Goal: Task Accomplishment & Management: Manage account settings

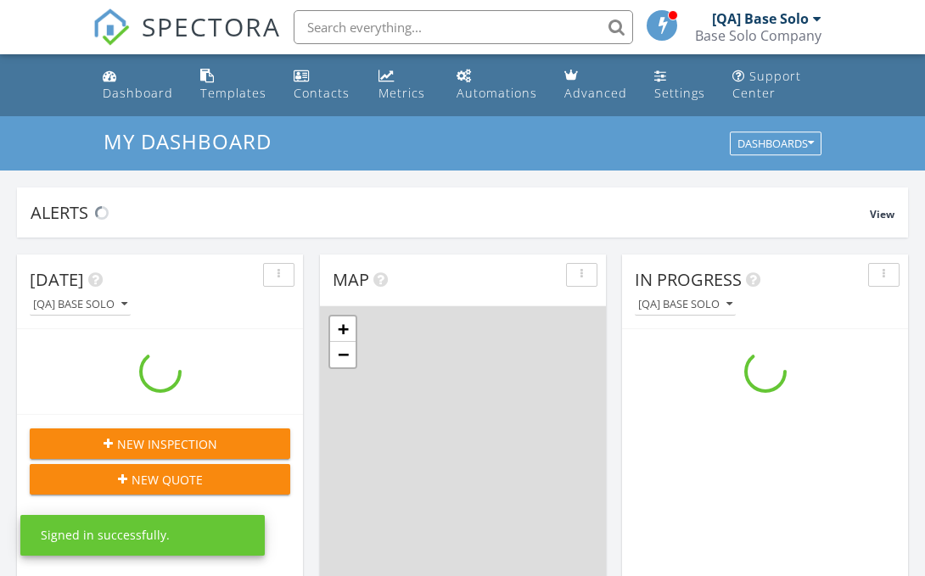
scroll to position [1545, 926]
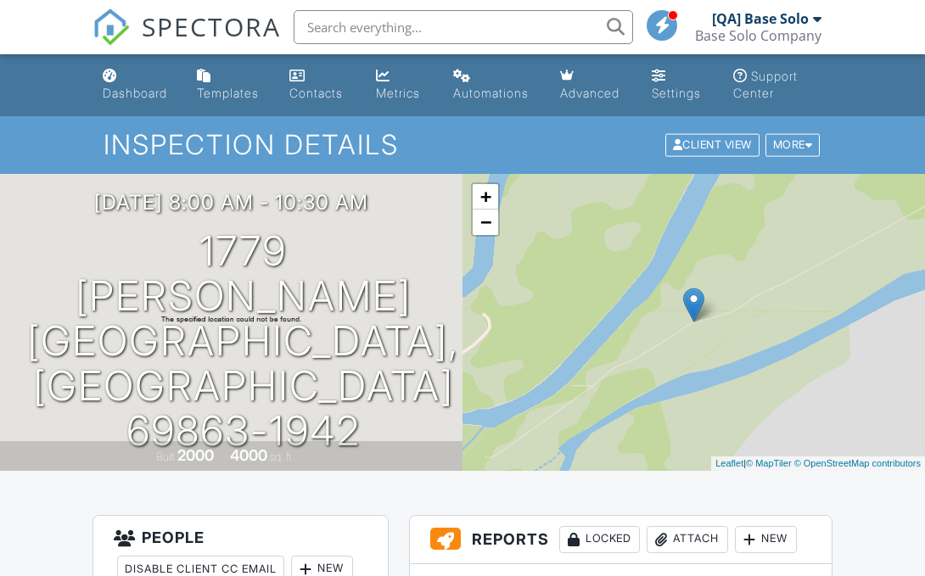
scroll to position [417, 0]
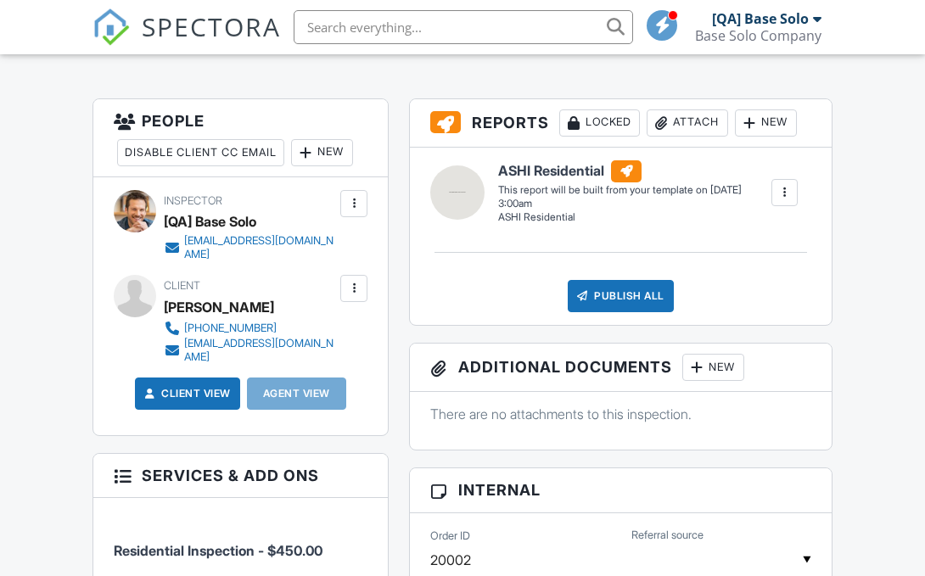
click at [354, 288] on div at bounding box center [353, 288] width 17 height 17
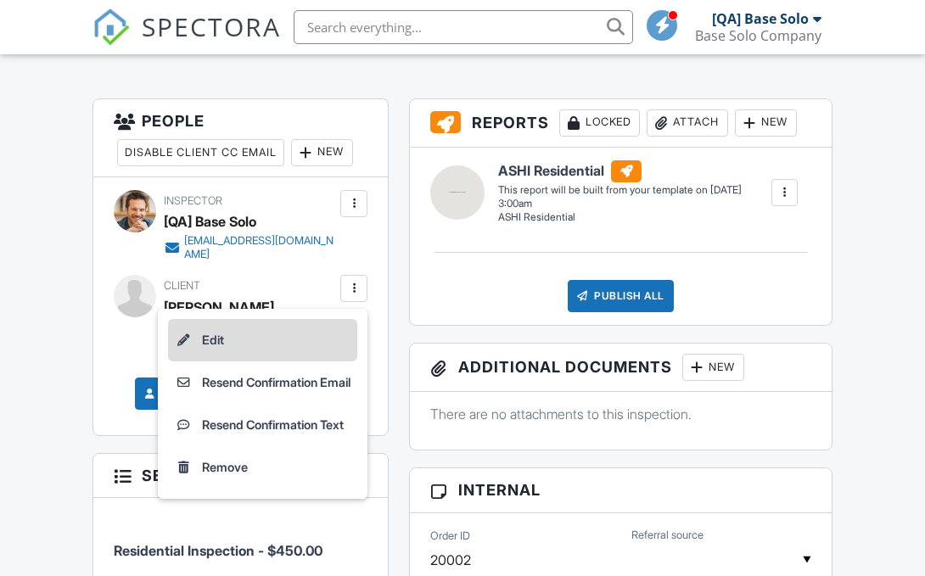
click at [257, 339] on li "Edit" at bounding box center [262, 340] width 189 height 42
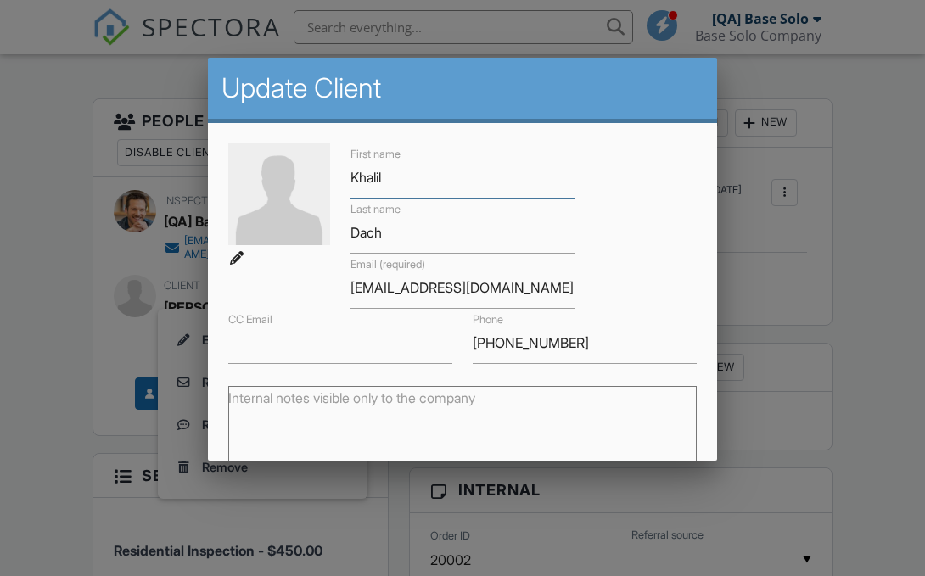
click at [463, 177] on input "Khalil" at bounding box center [462, 178] width 224 height 42
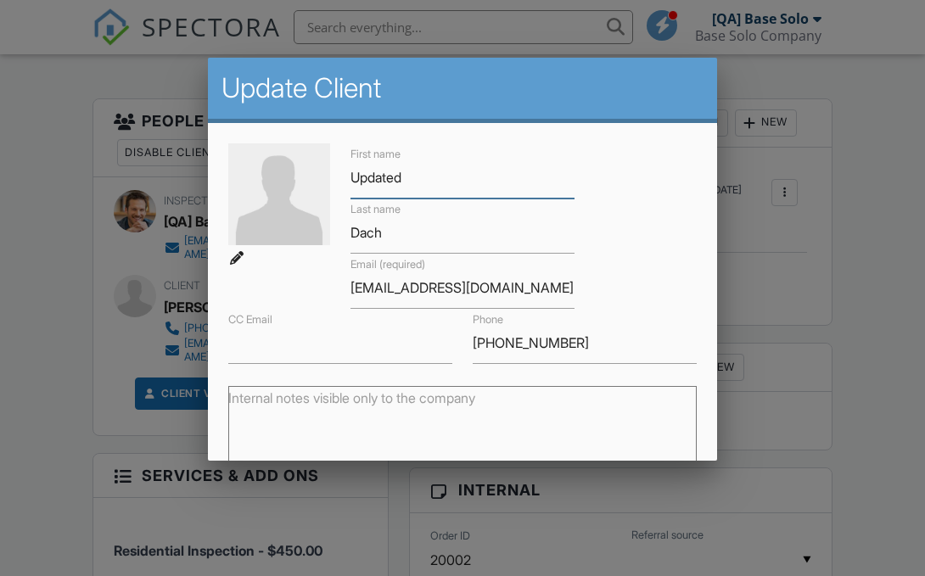
click at [463, 233] on input "Dach" at bounding box center [462, 233] width 224 height 42
type input "Updated"
click at [463, 233] on input "Dach" at bounding box center [462, 233] width 224 height 42
click at [340, 343] on input "CC Email" at bounding box center [340, 343] width 224 height 42
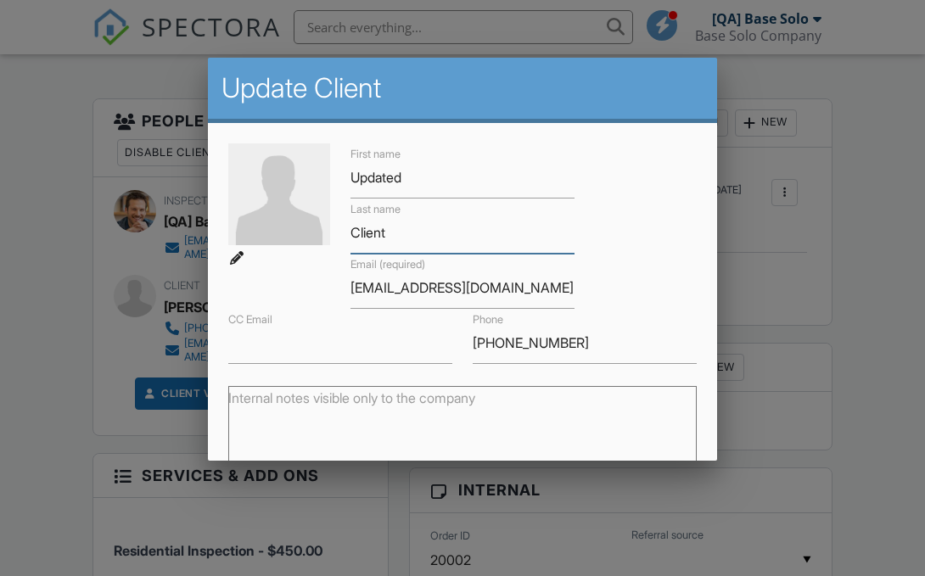
type input "Client"
click at [340, 343] on input "CC Email" at bounding box center [340, 343] width 224 height 42
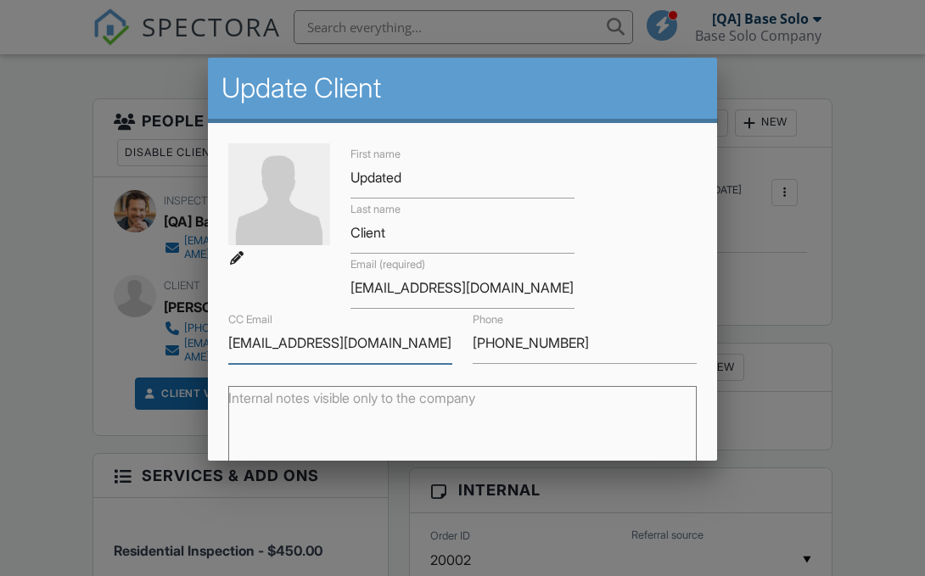
click at [584, 343] on input "262-750-9316" at bounding box center [585, 343] width 224 height 42
type input "cc_email_client@spectora.com"
click at [584, 343] on input "262-750-9316" at bounding box center [585, 343] width 224 height 42
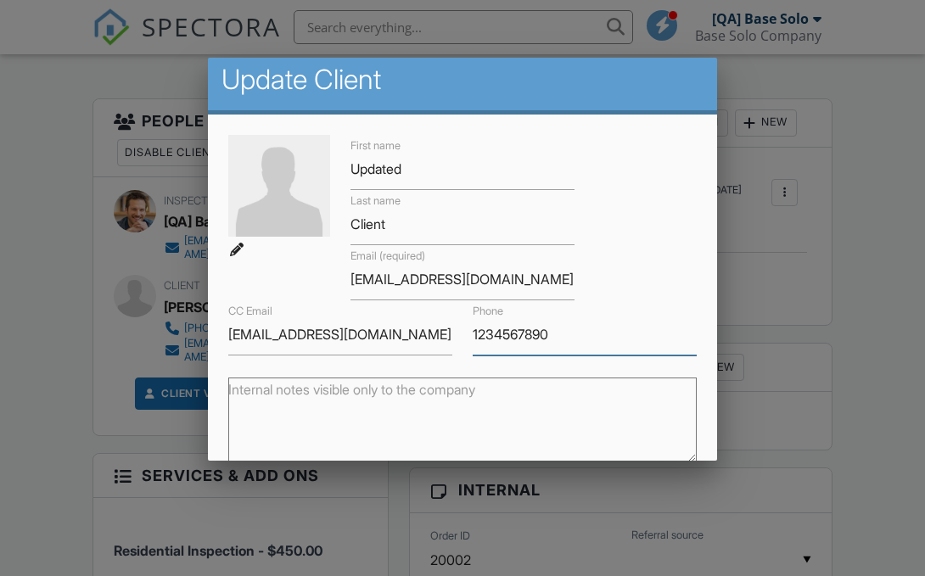
click at [463, 419] on textarea "Internal notes visible only to the company" at bounding box center [462, 420] width 468 height 85
type input "1234567890"
click at [463, 419] on textarea "Internal notes visible only to the company" at bounding box center [462, 420] width 468 height 85
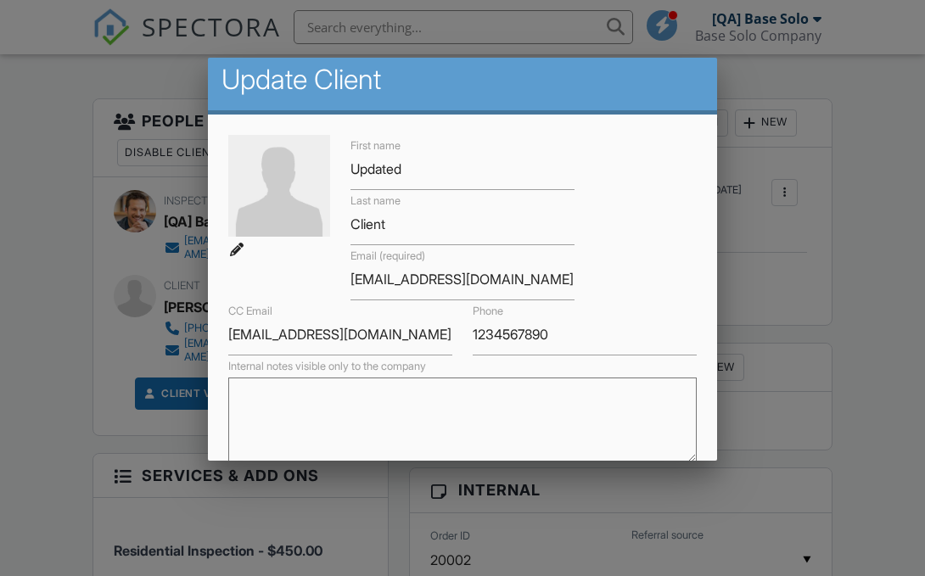
click at [463, 419] on textarea "Internal notes visible only to the company" at bounding box center [462, 420] width 468 height 85
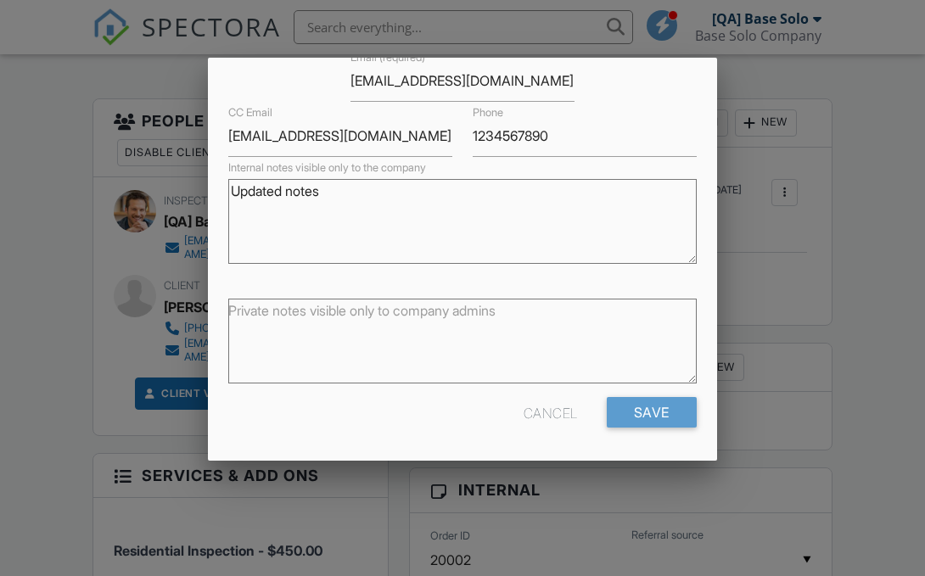
click at [463, 341] on textarea "Private notes visible only to company admins" at bounding box center [462, 341] width 468 height 85
type textarea "Updated notes"
click at [463, 341] on textarea "Private notes visible only to company admins" at bounding box center [462, 341] width 468 height 85
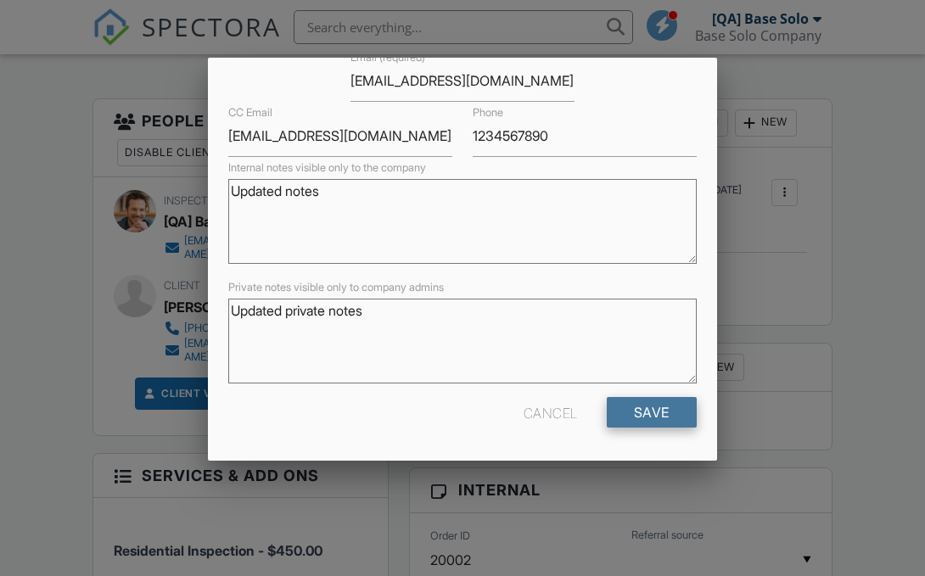
click at [651, 412] on input "Save" at bounding box center [652, 412] width 90 height 31
type textarea "Updated private notes"
click at [651, 412] on input "Save" at bounding box center [652, 412] width 90 height 31
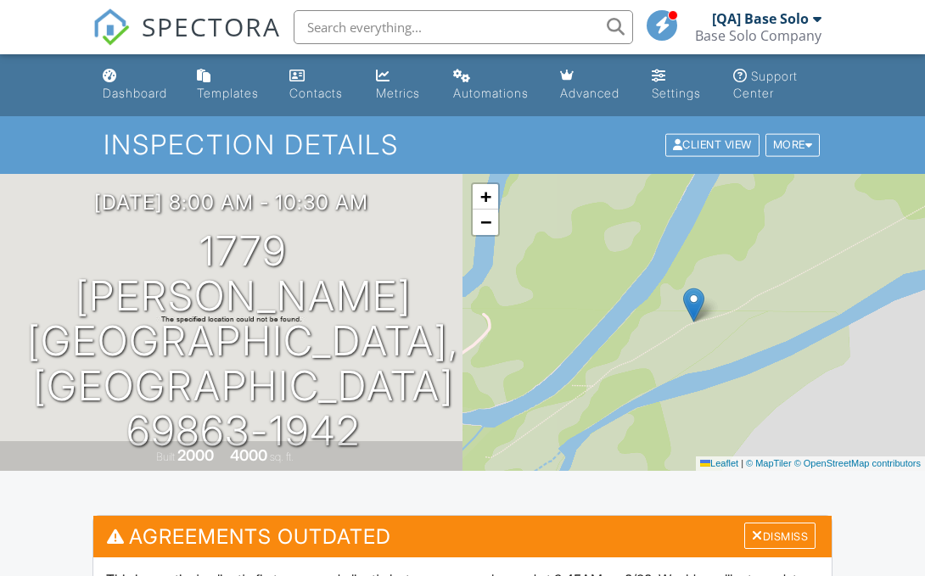
scroll to position [677, 0]
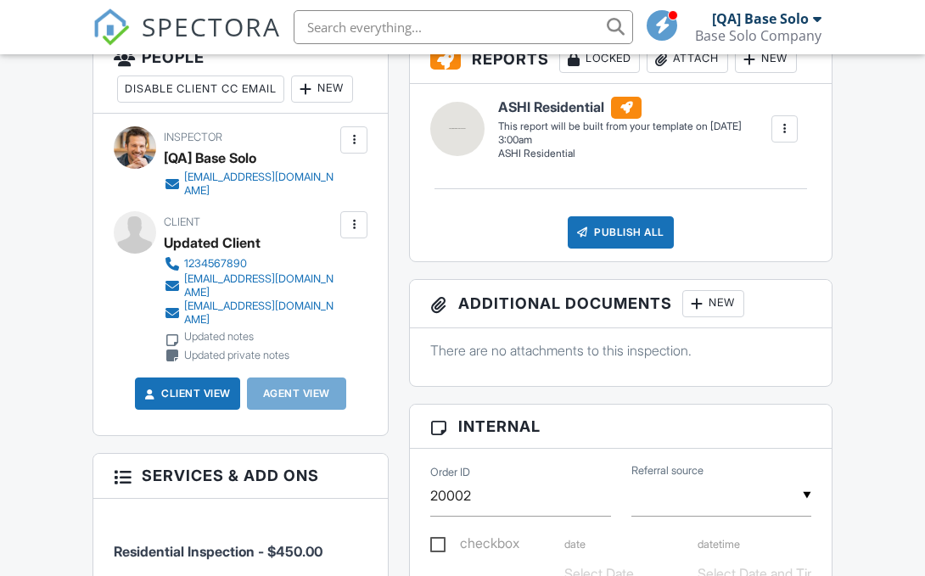
click at [354, 225] on div at bounding box center [353, 224] width 17 height 17
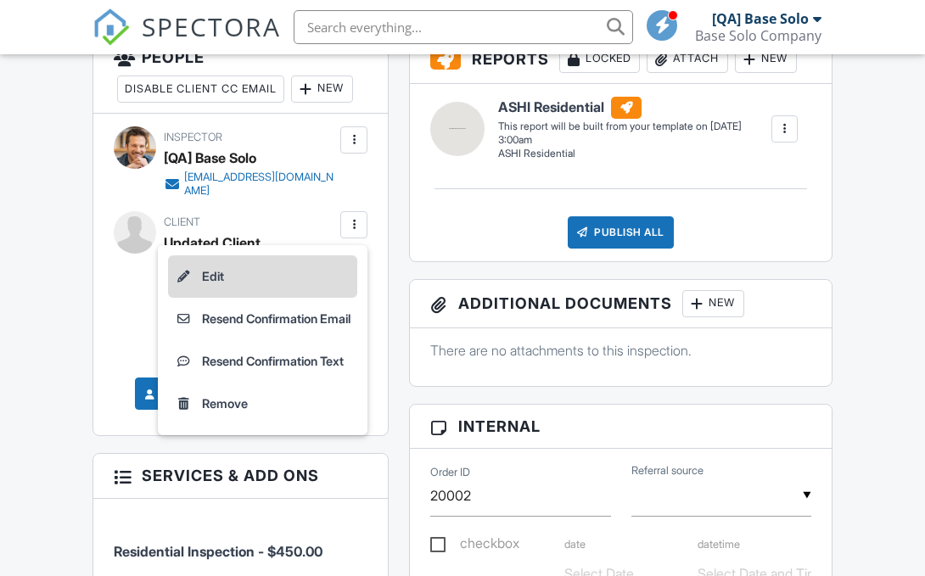
click at [257, 277] on li "Edit" at bounding box center [262, 276] width 189 height 42
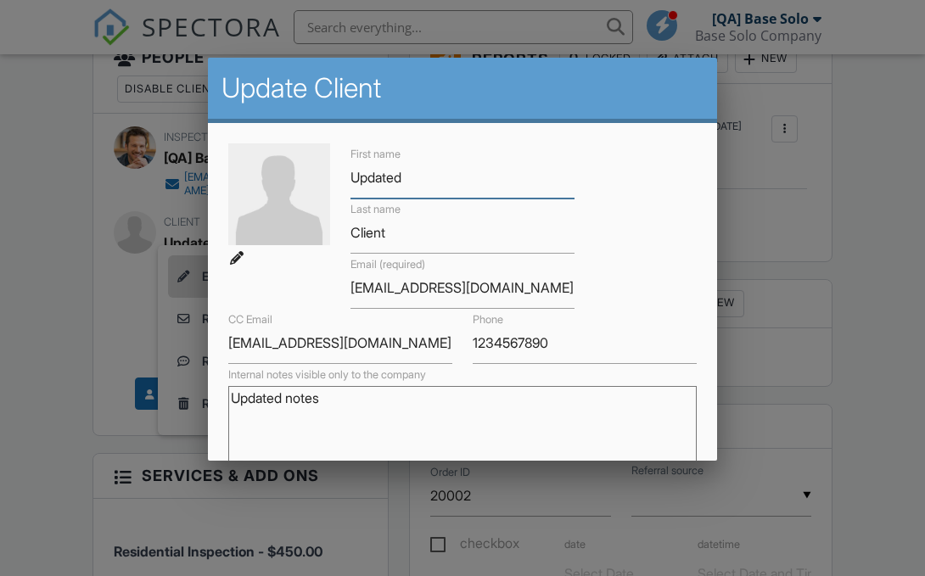
scroll to position [207, 0]
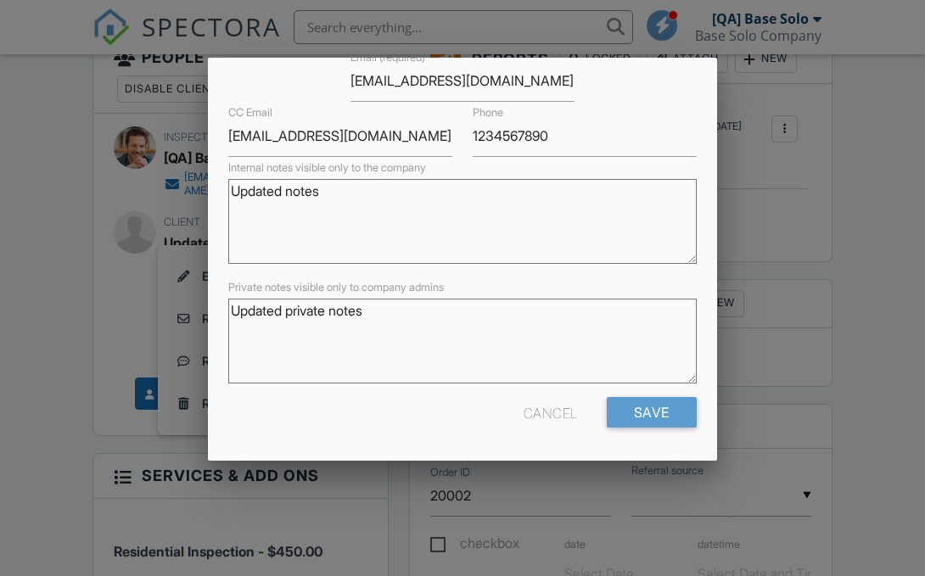
click at [548, 412] on div "Cancel" at bounding box center [551, 412] width 54 height 31
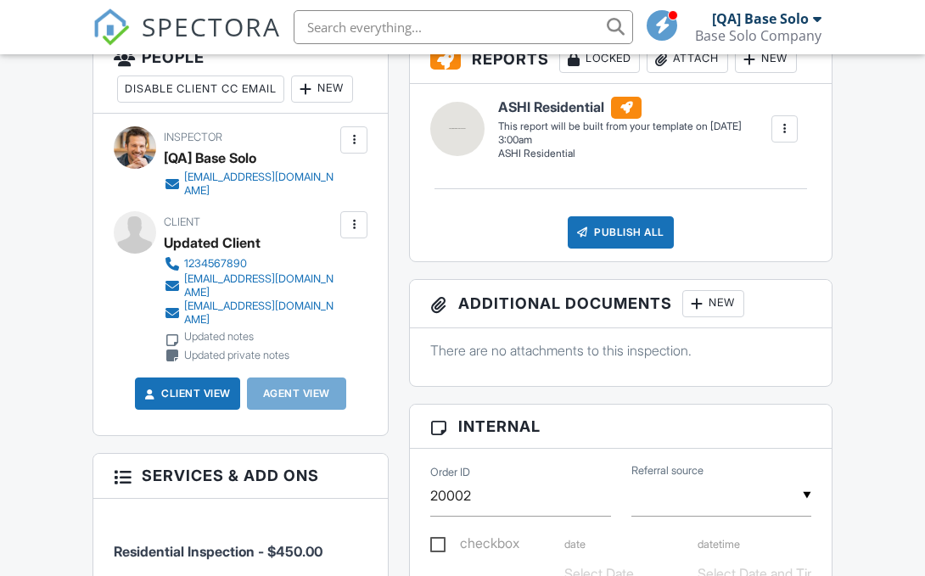
click at [354, 225] on div at bounding box center [353, 224] width 17 height 17
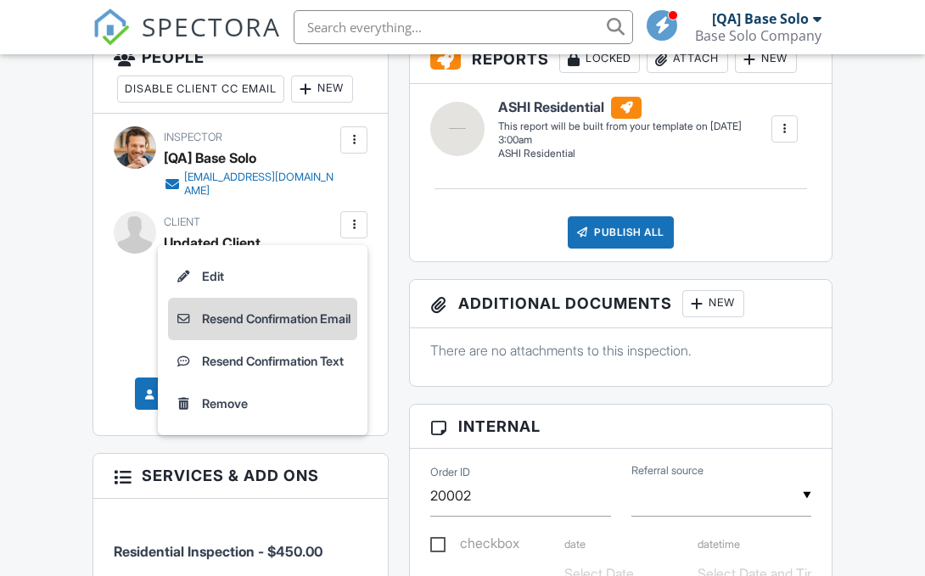
click at [257, 319] on li "Resend Confirmation Email" at bounding box center [262, 319] width 189 height 42
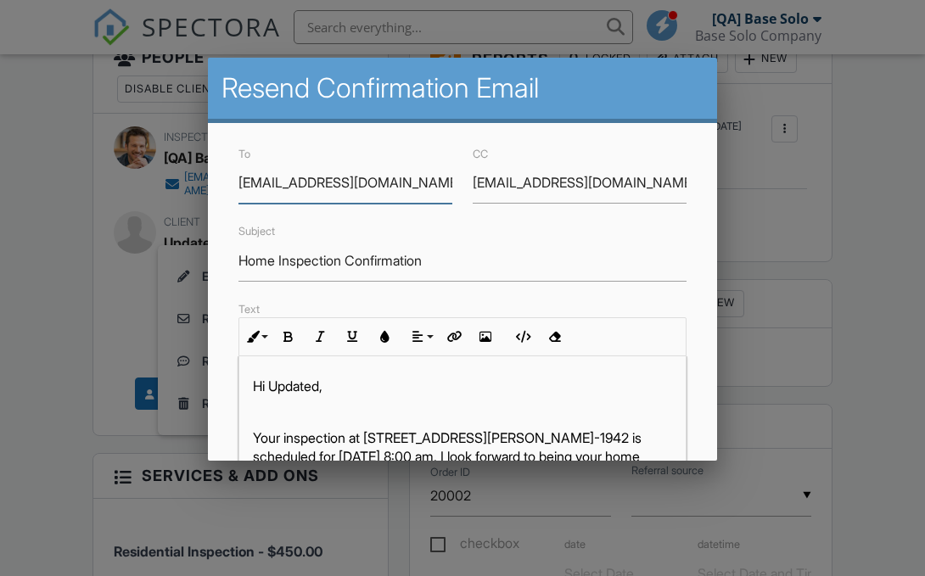
click at [579, 182] on input "cc_email_client@spectora.com" at bounding box center [580, 183] width 214 height 42
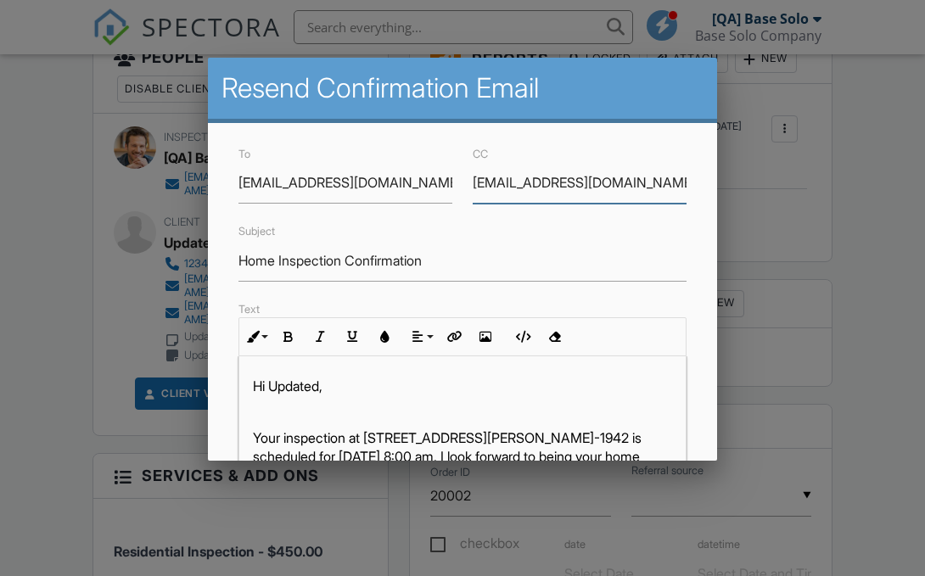
click at [579, 182] on input "cc_email_client@spectora.com" at bounding box center [580, 183] width 214 height 42
click at [463, 261] on input "Home Inspection Confirmation" at bounding box center [462, 261] width 448 height 42
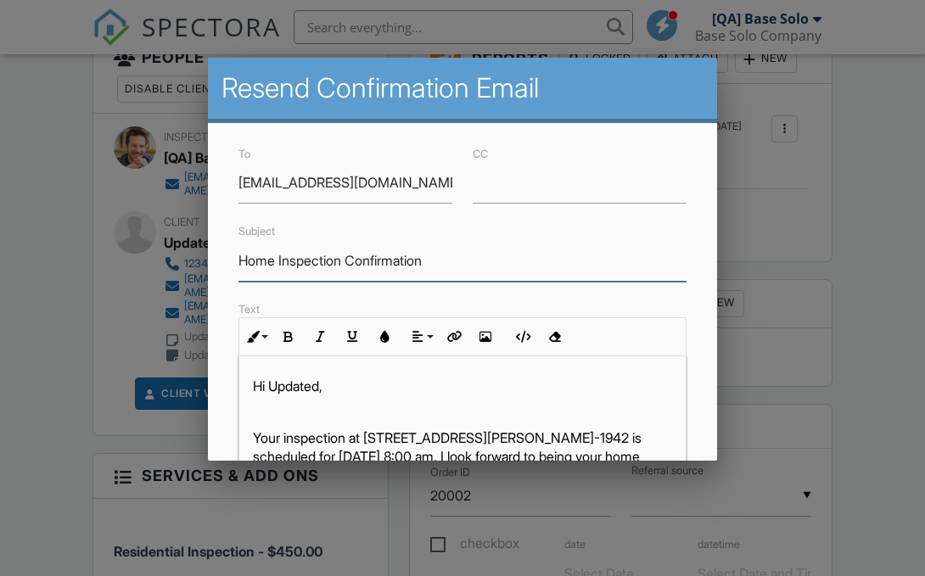
click at [463, 261] on input "Home Inspection Confirmation" at bounding box center [462, 261] width 448 height 42
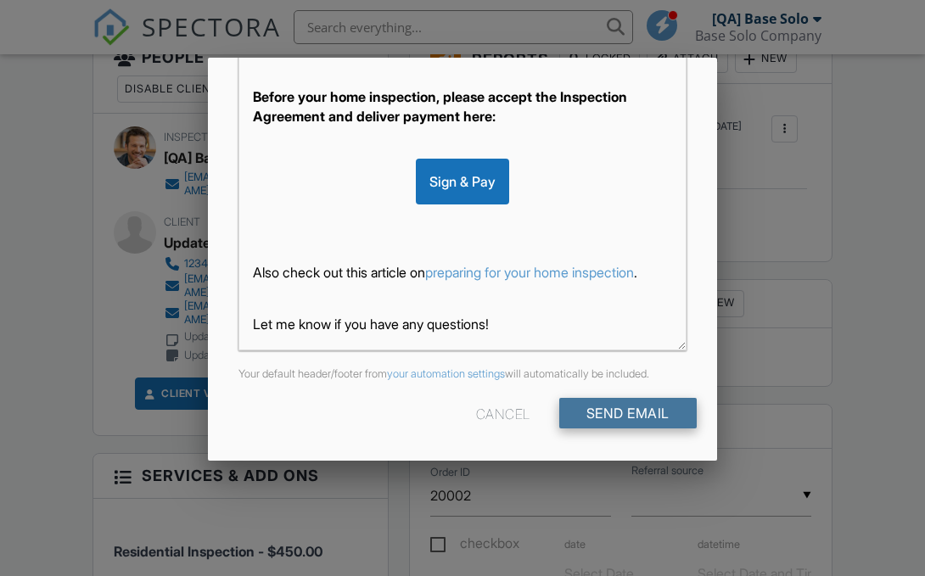
click at [626, 412] on input "Send Email" at bounding box center [627, 413] width 137 height 31
type input "Resend Confirmation Client"
click at [626, 412] on input "Send Email" at bounding box center [627, 413] width 137 height 31
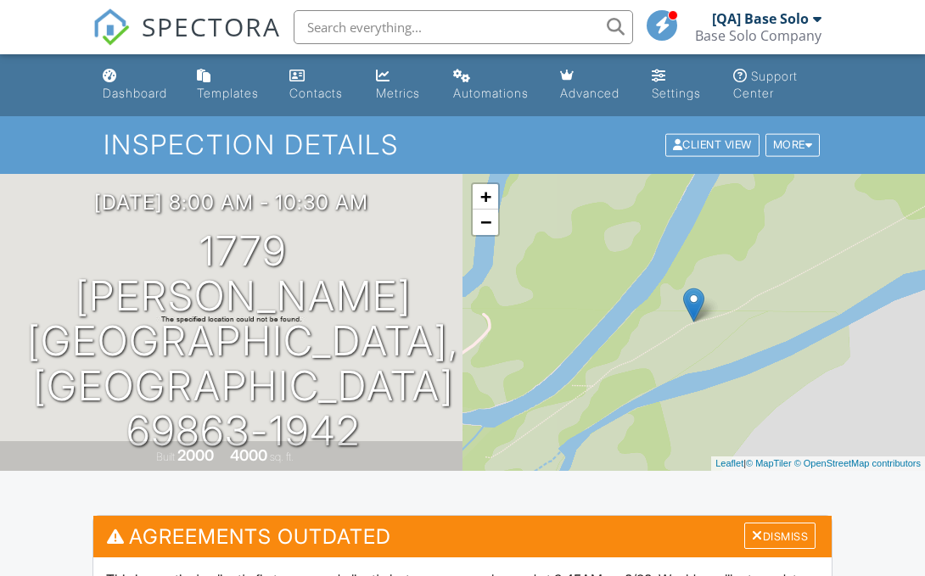
scroll to position [614, 0]
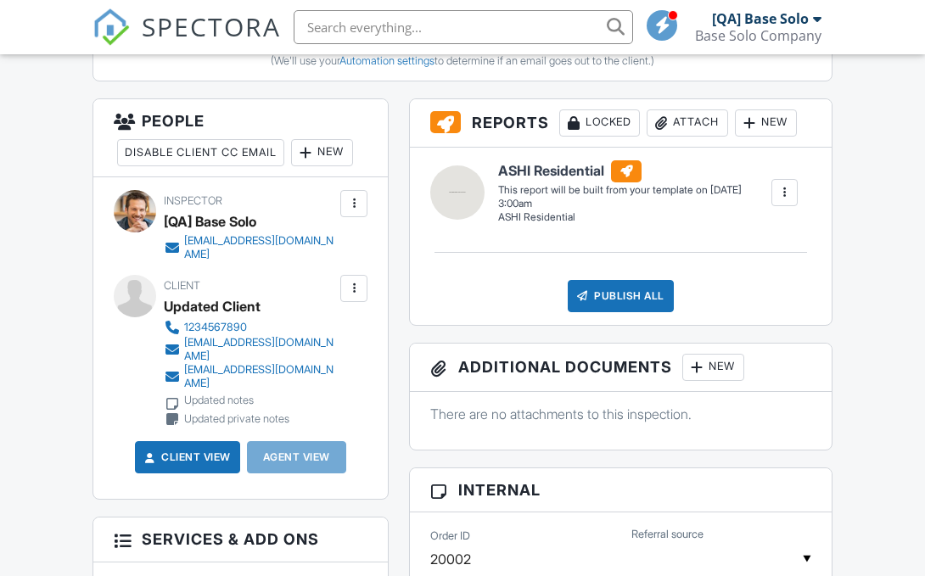
click at [354, 288] on div at bounding box center [353, 288] width 17 height 17
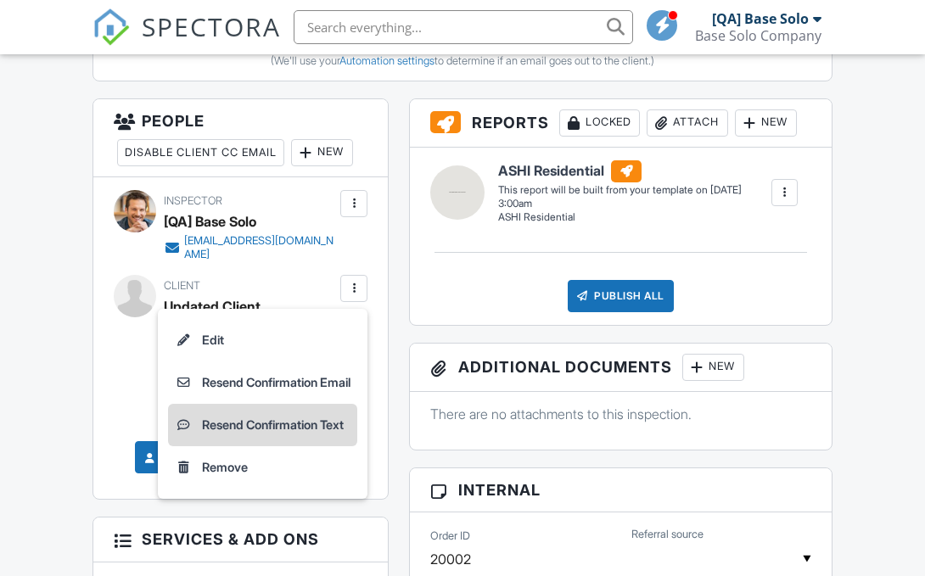
click at [257, 424] on li "Resend Confirmation Text" at bounding box center [262, 425] width 189 height 42
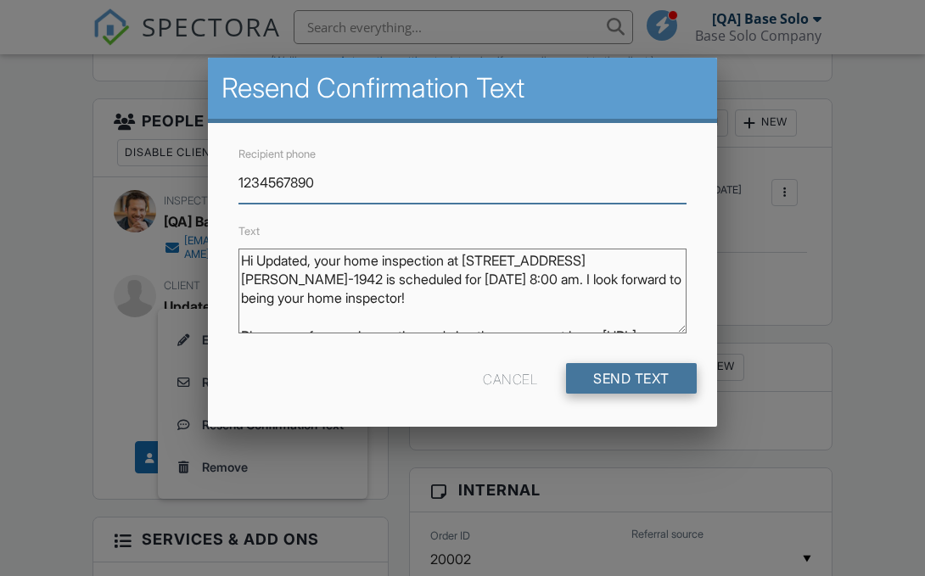
click at [630, 378] on input "Send Text" at bounding box center [631, 378] width 131 height 31
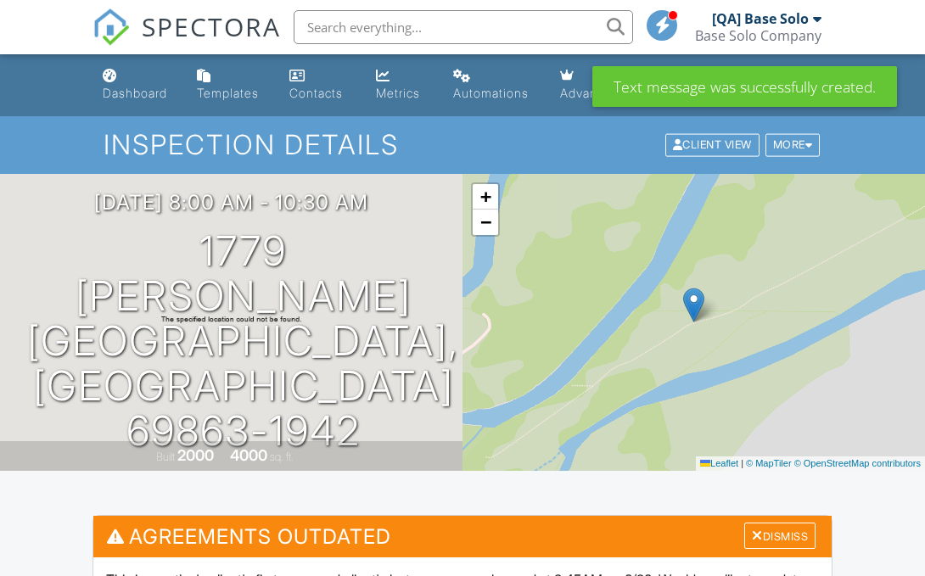
scroll to position [614, 0]
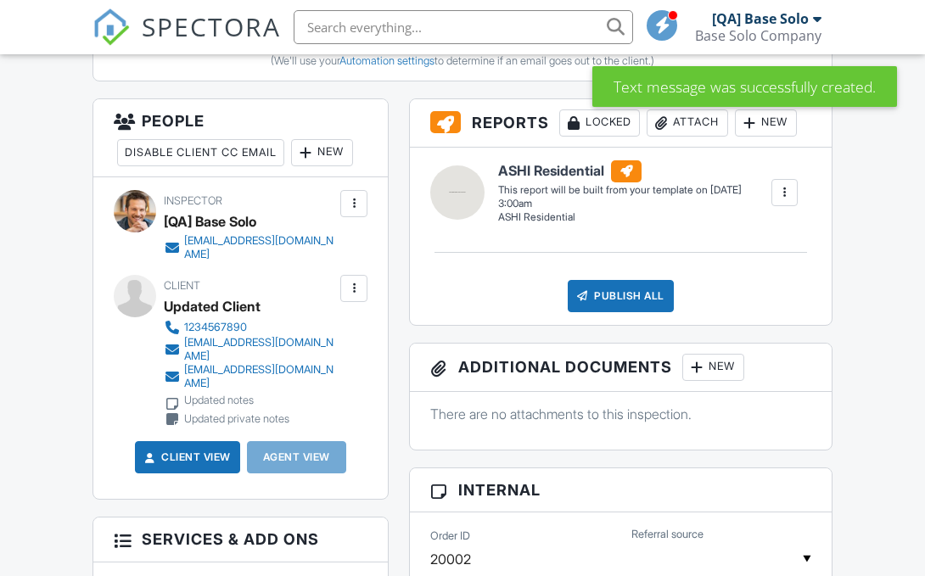
click at [354, 288] on div at bounding box center [353, 288] width 17 height 17
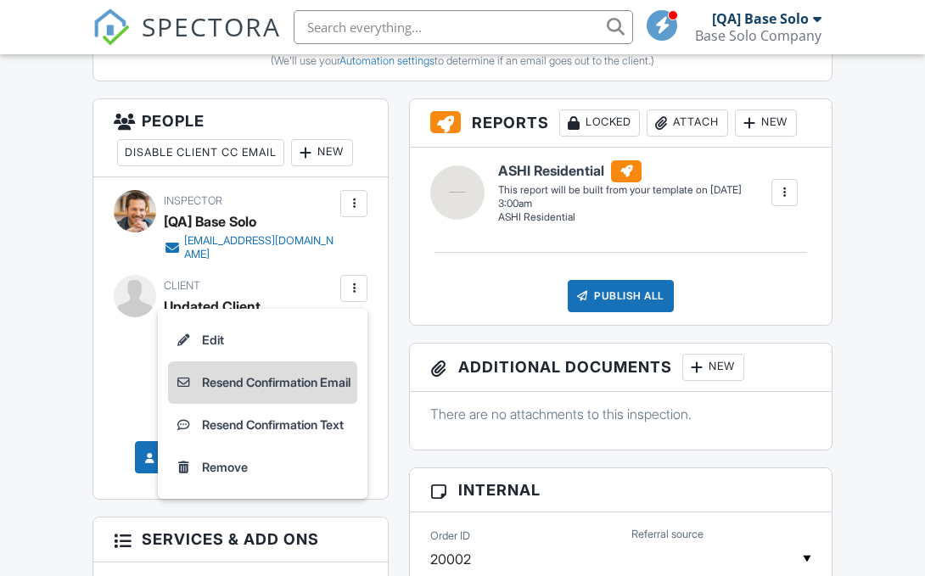
click at [257, 382] on li "Resend Confirmation Email" at bounding box center [262, 383] width 189 height 42
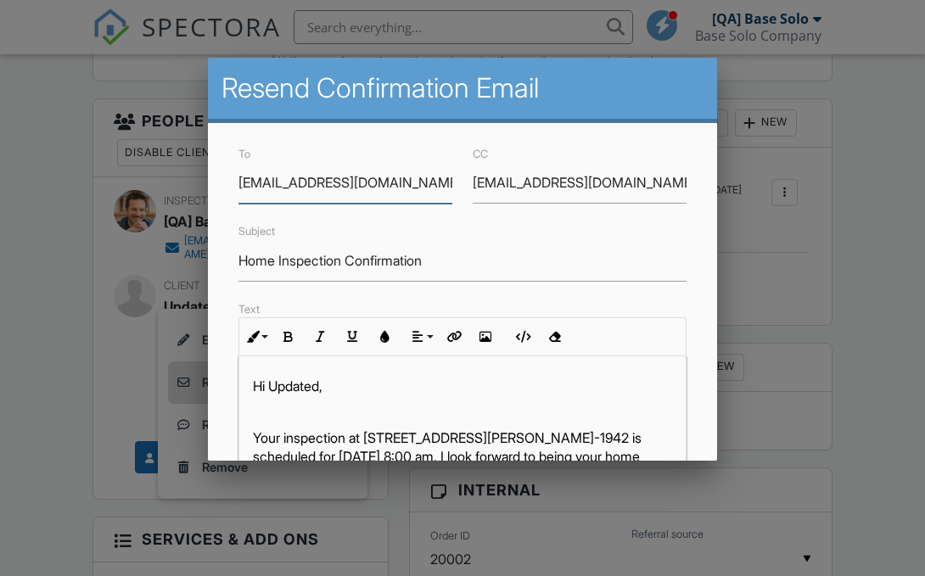
scroll to position [430, 0]
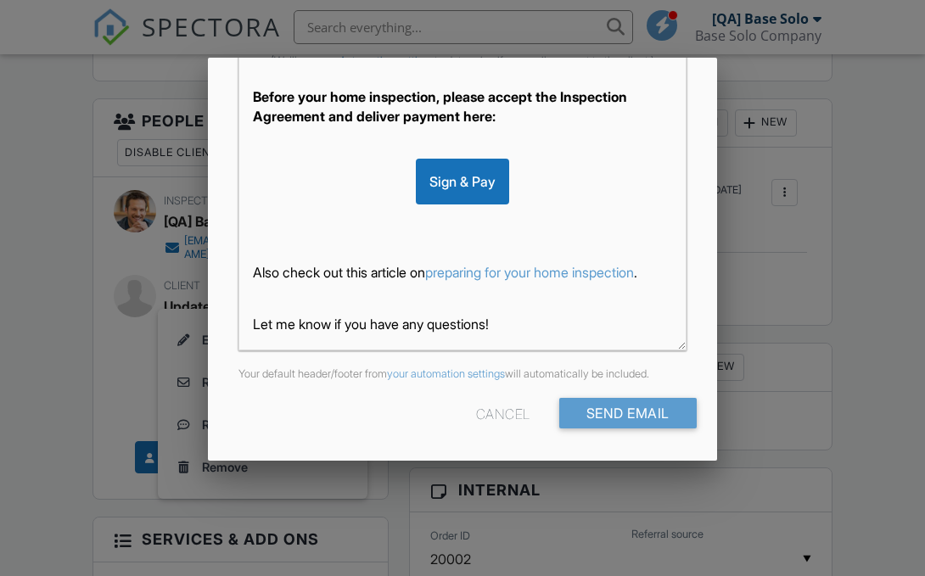
click at [499, 412] on div "Cancel" at bounding box center [503, 413] width 54 height 31
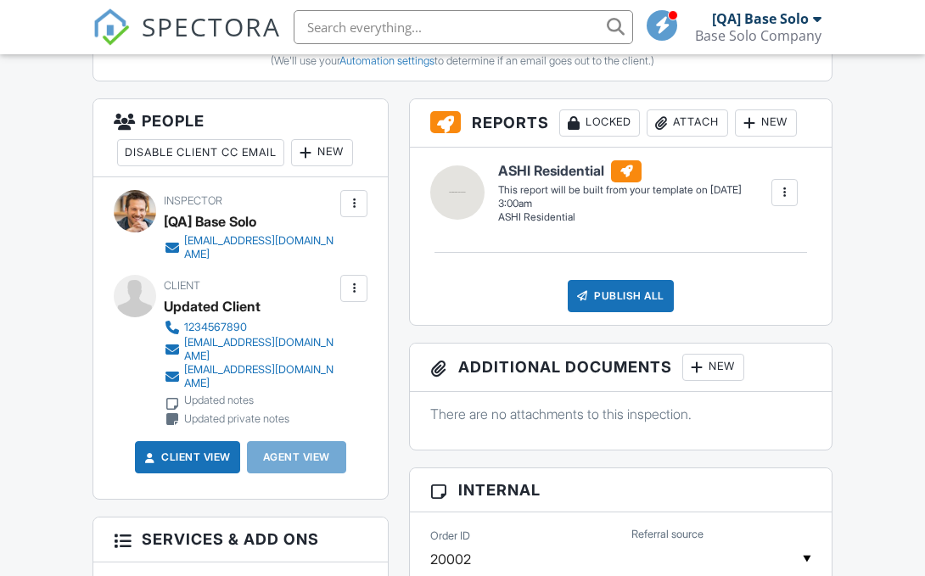
click at [354, 288] on div at bounding box center [353, 288] width 17 height 17
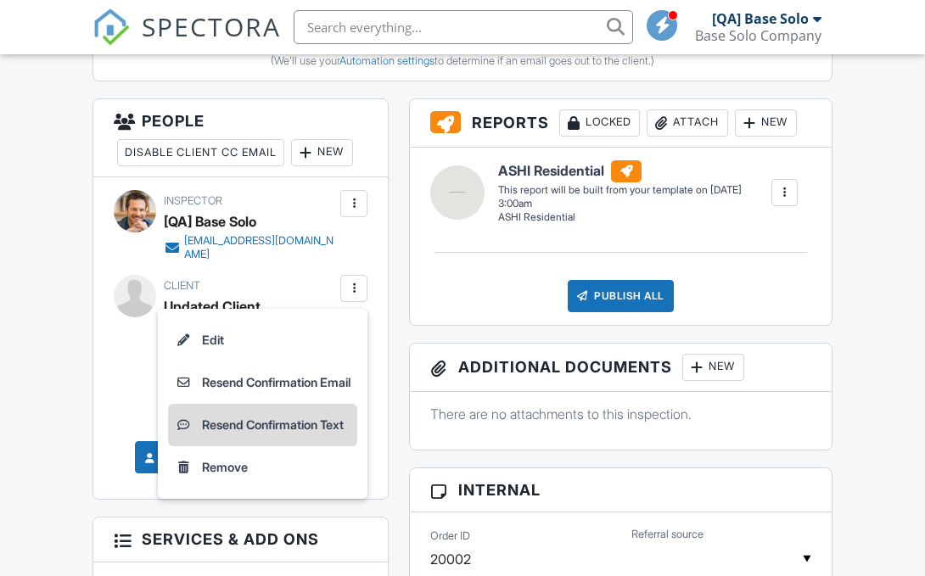
click at [257, 424] on li "Resend Confirmation Text" at bounding box center [262, 425] width 189 height 42
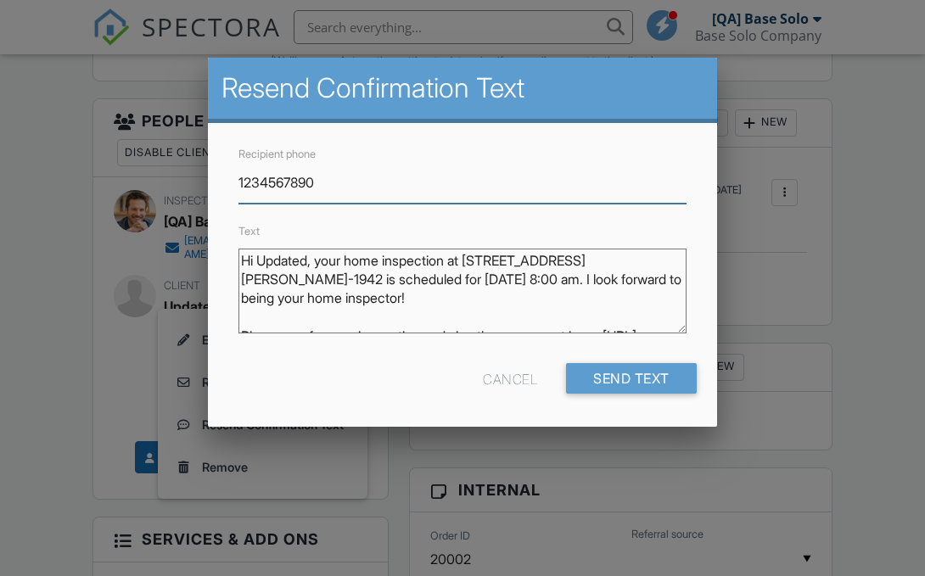
click at [506, 378] on div "Cancel" at bounding box center [510, 378] width 54 height 31
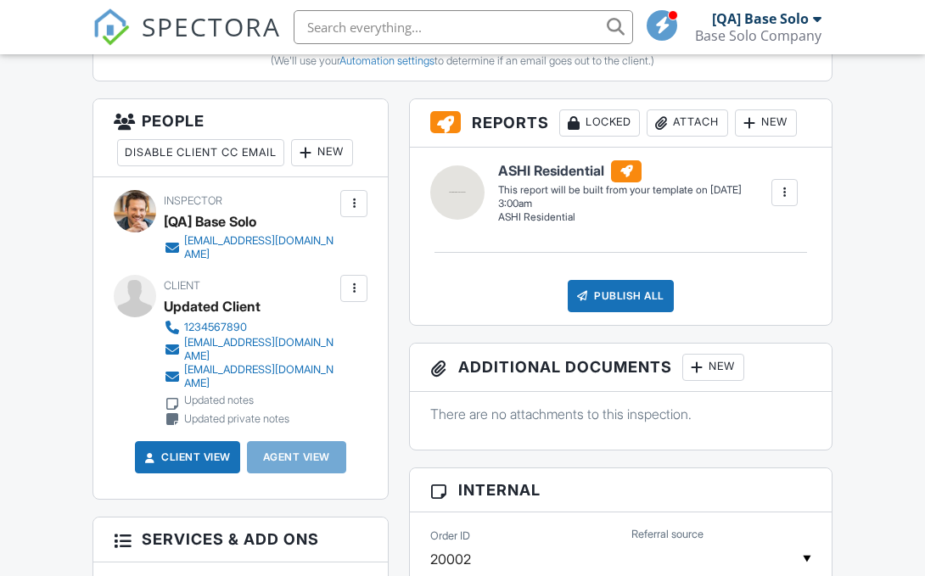
scroll to position [0, 0]
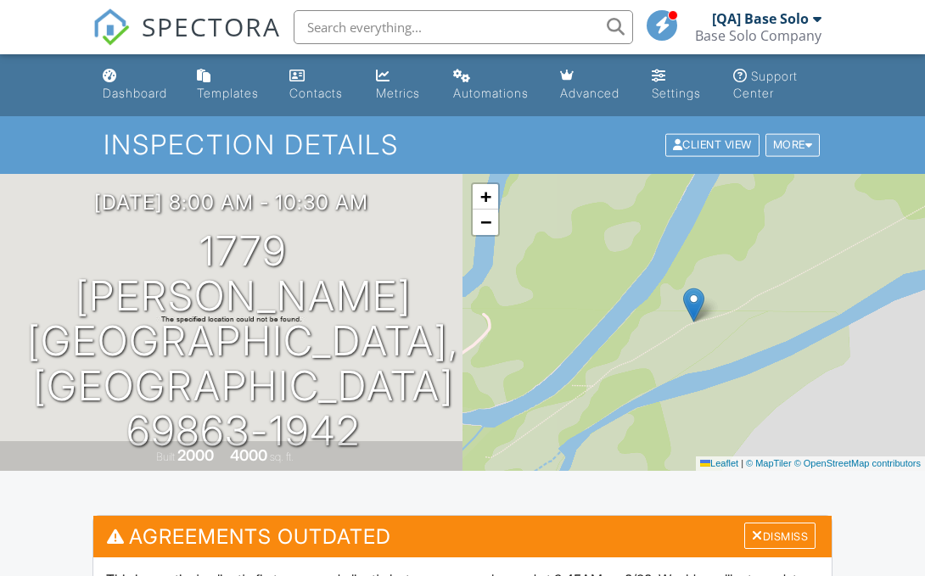
click at [790, 144] on div "More" at bounding box center [792, 145] width 55 height 23
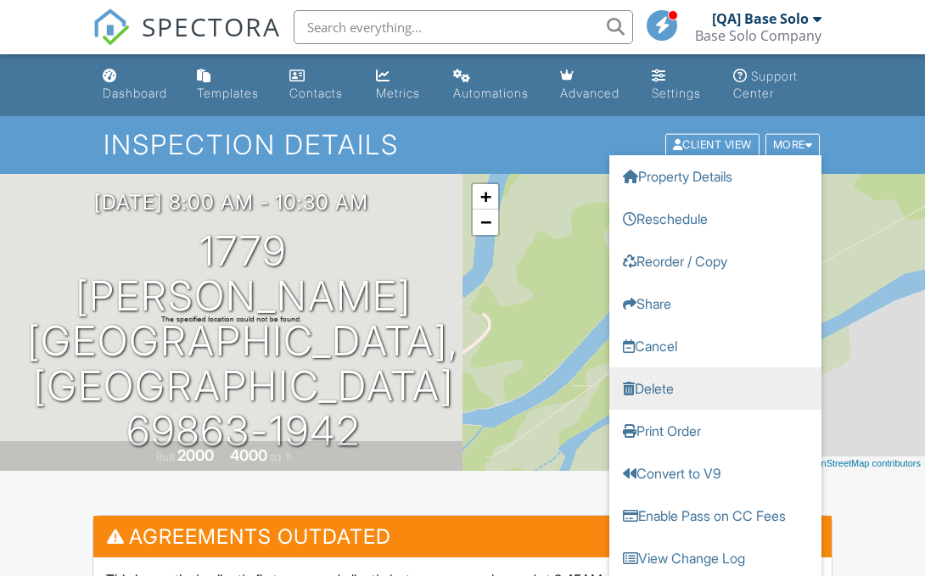
click at [715, 388] on link "Delete" at bounding box center [715, 388] width 212 height 42
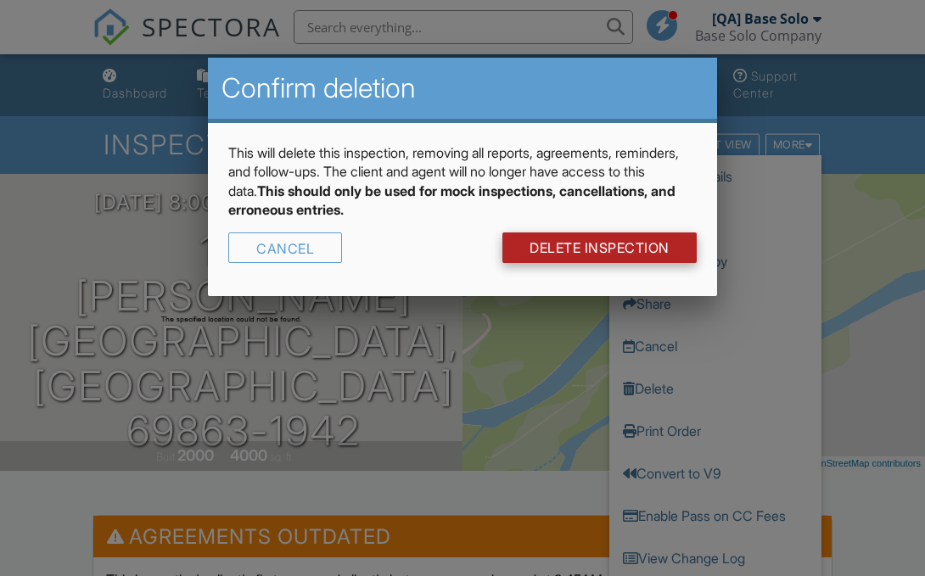
click at [597, 248] on link "DELETE Inspection" at bounding box center [599, 248] width 194 height 31
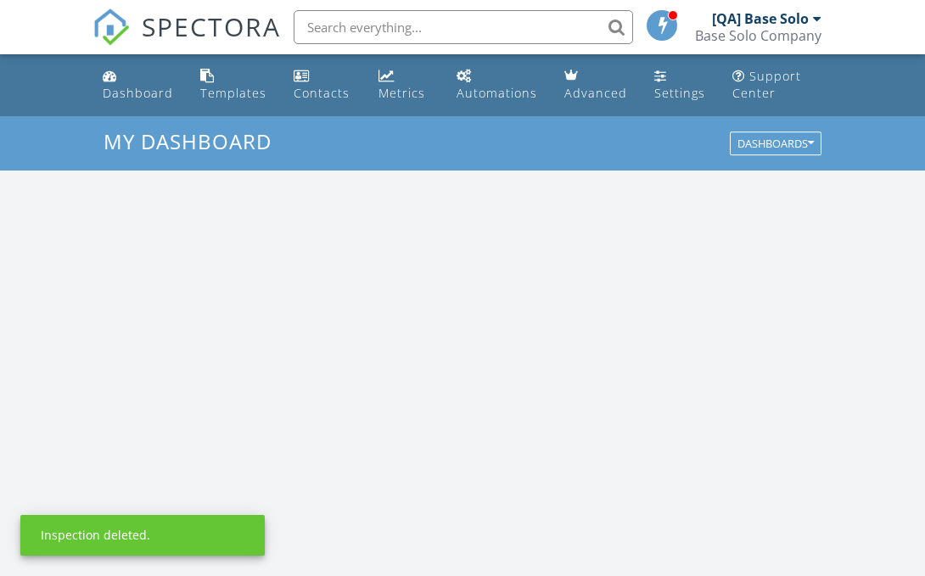
scroll to position [1545, 926]
